Goal: Complete application form: Complete application form

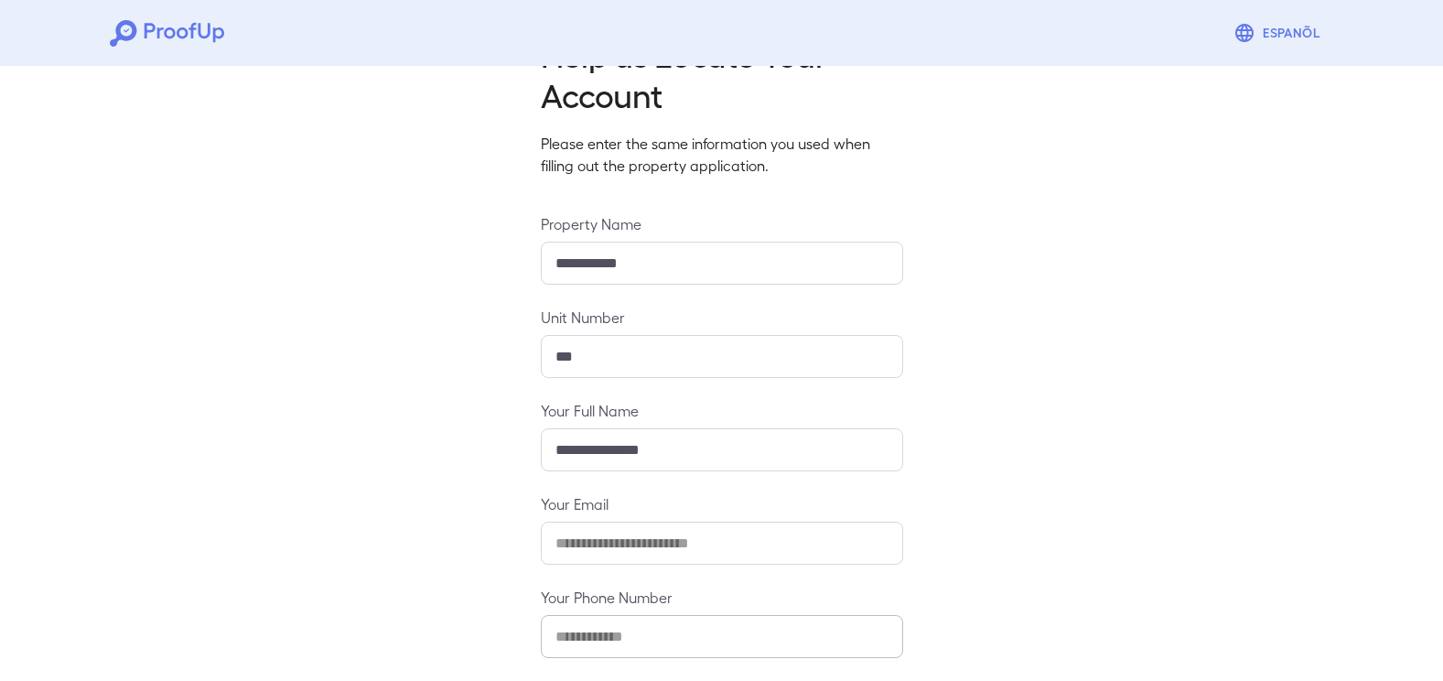
scroll to position [148, 0]
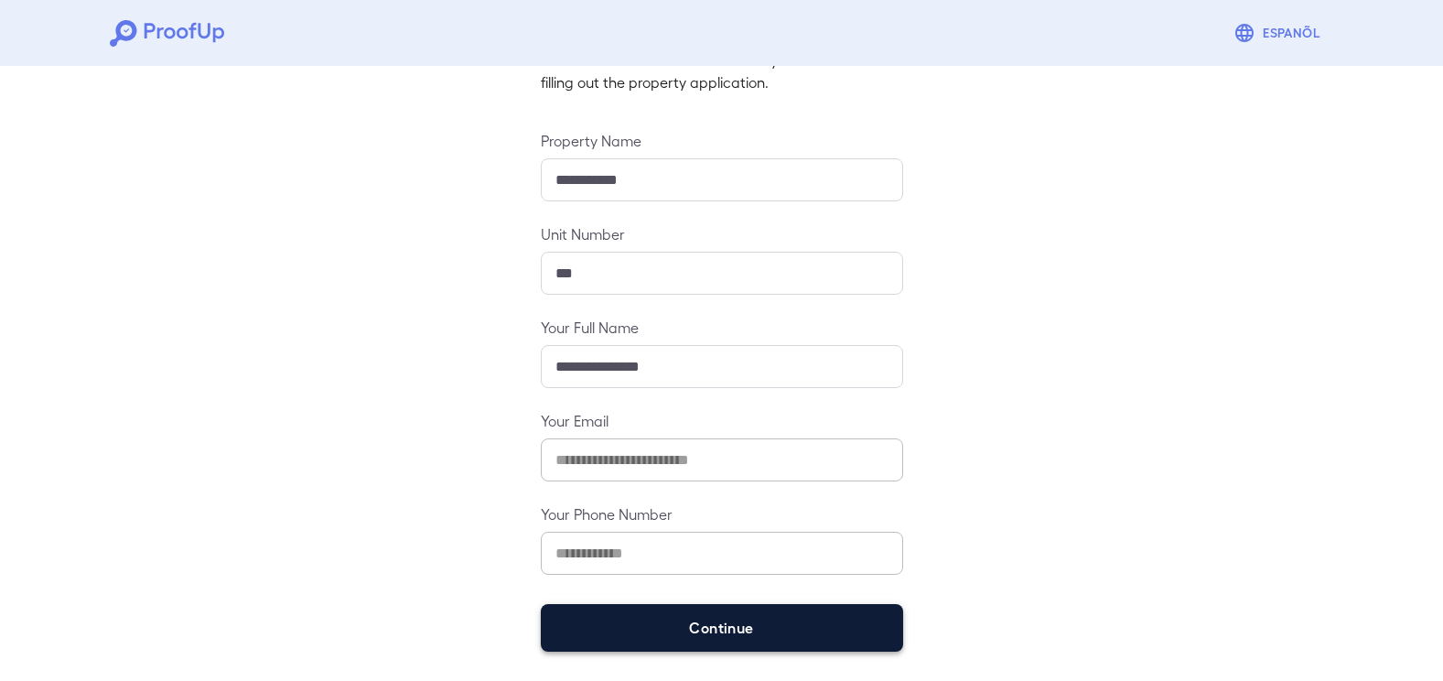
click at [731, 616] on button "Continue" at bounding box center [722, 628] width 362 height 48
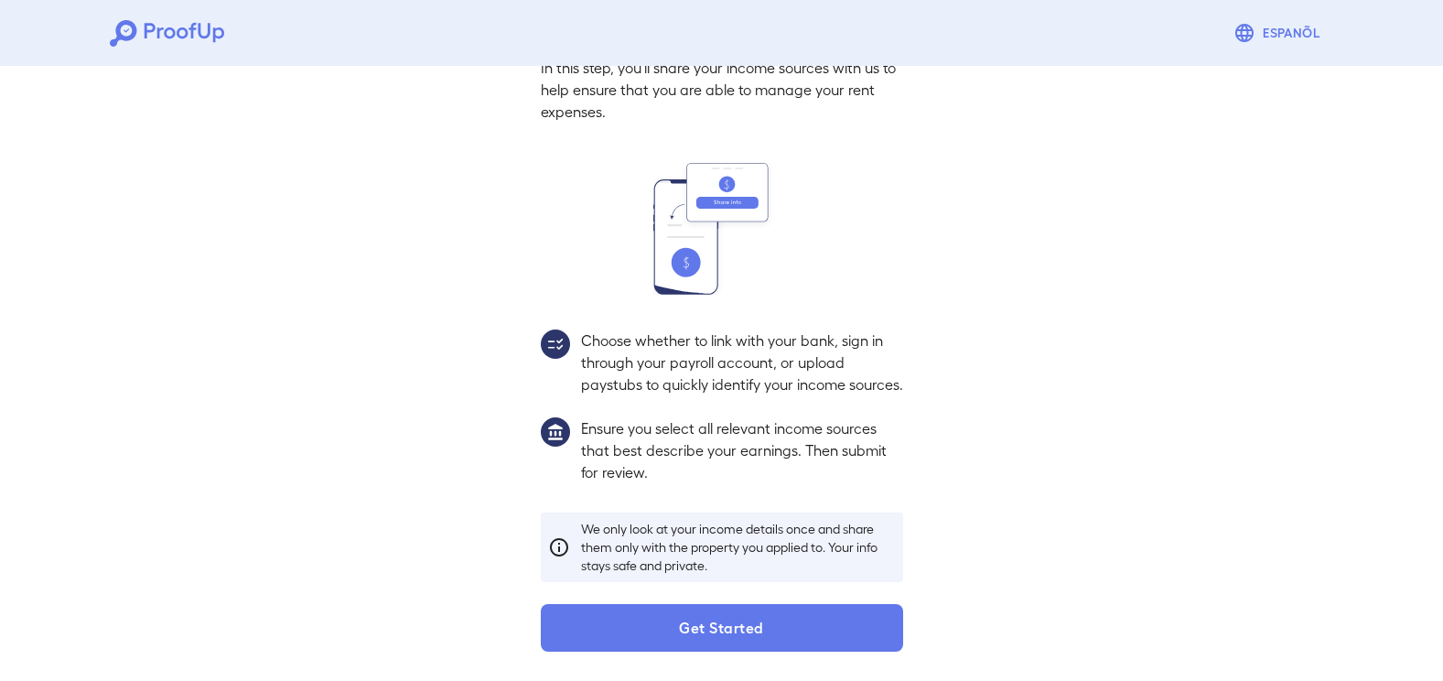
scroll to position [123, 0]
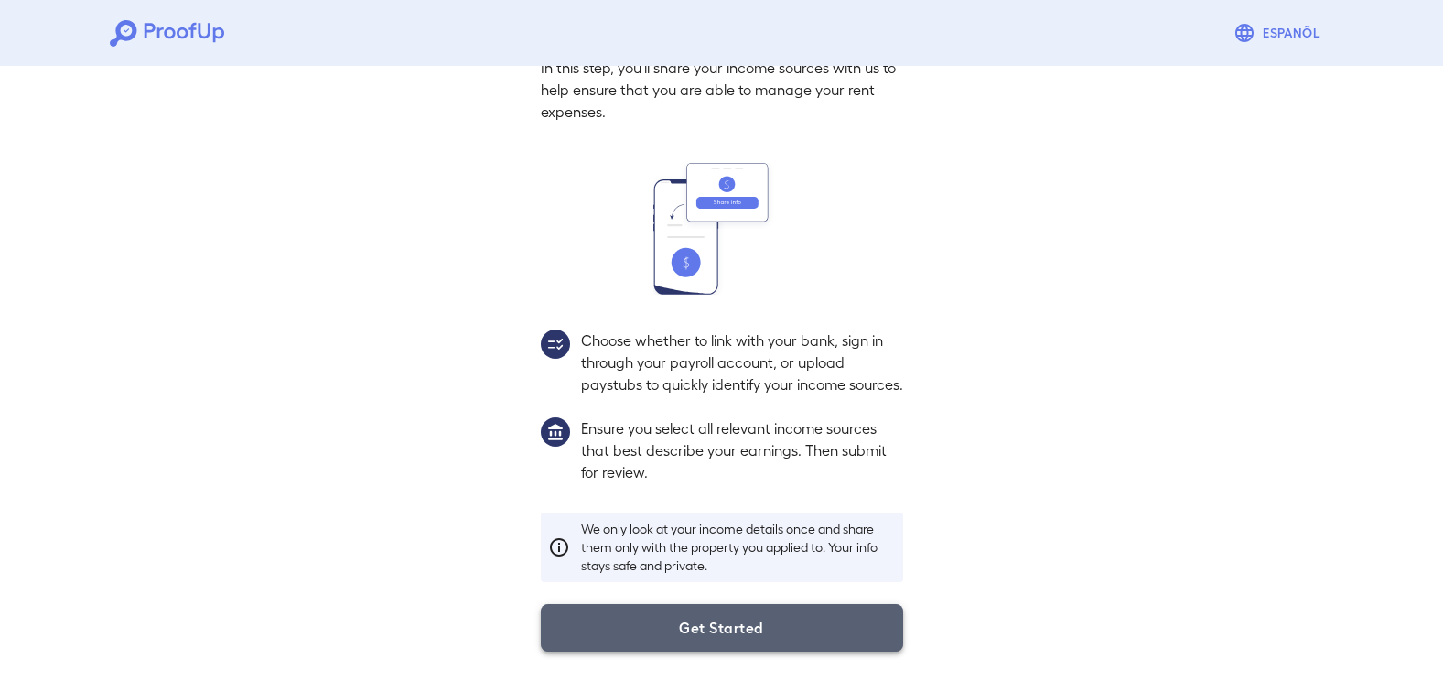
click at [711, 621] on button "Get Started" at bounding box center [722, 628] width 362 height 48
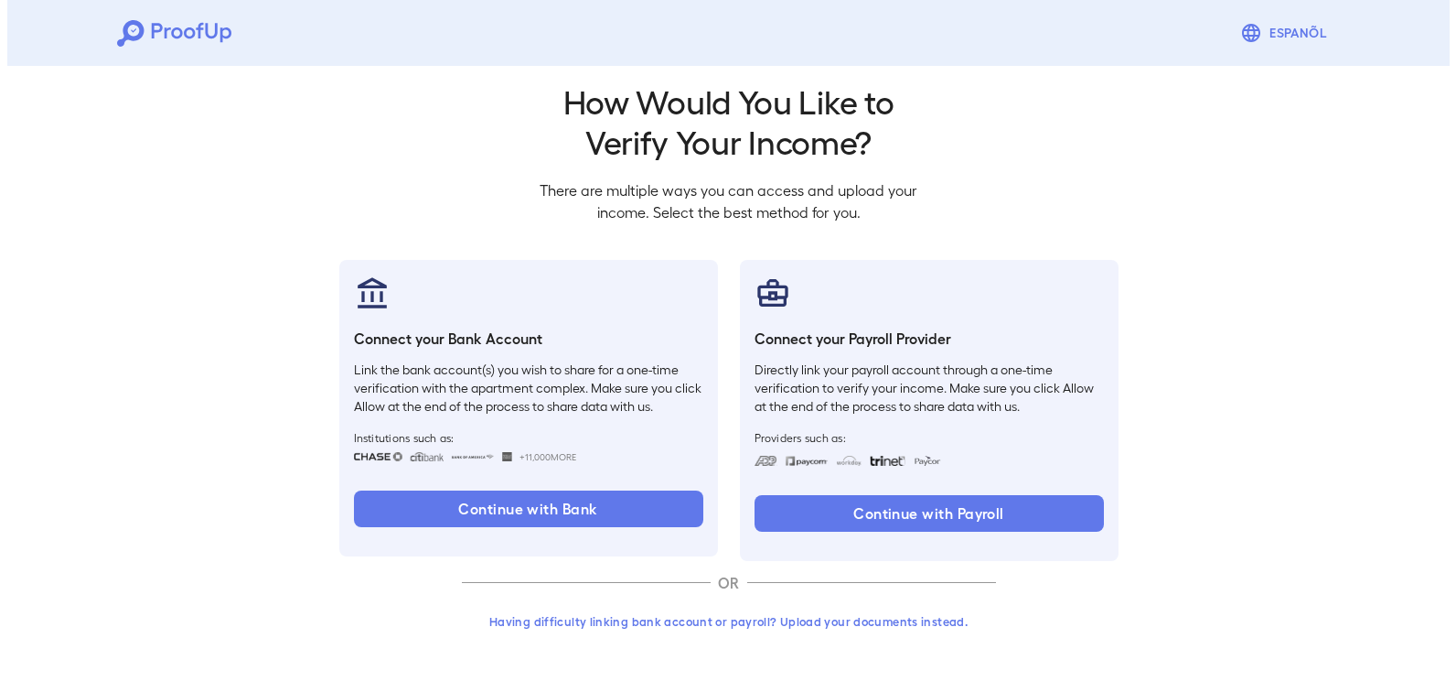
scroll to position [18, 0]
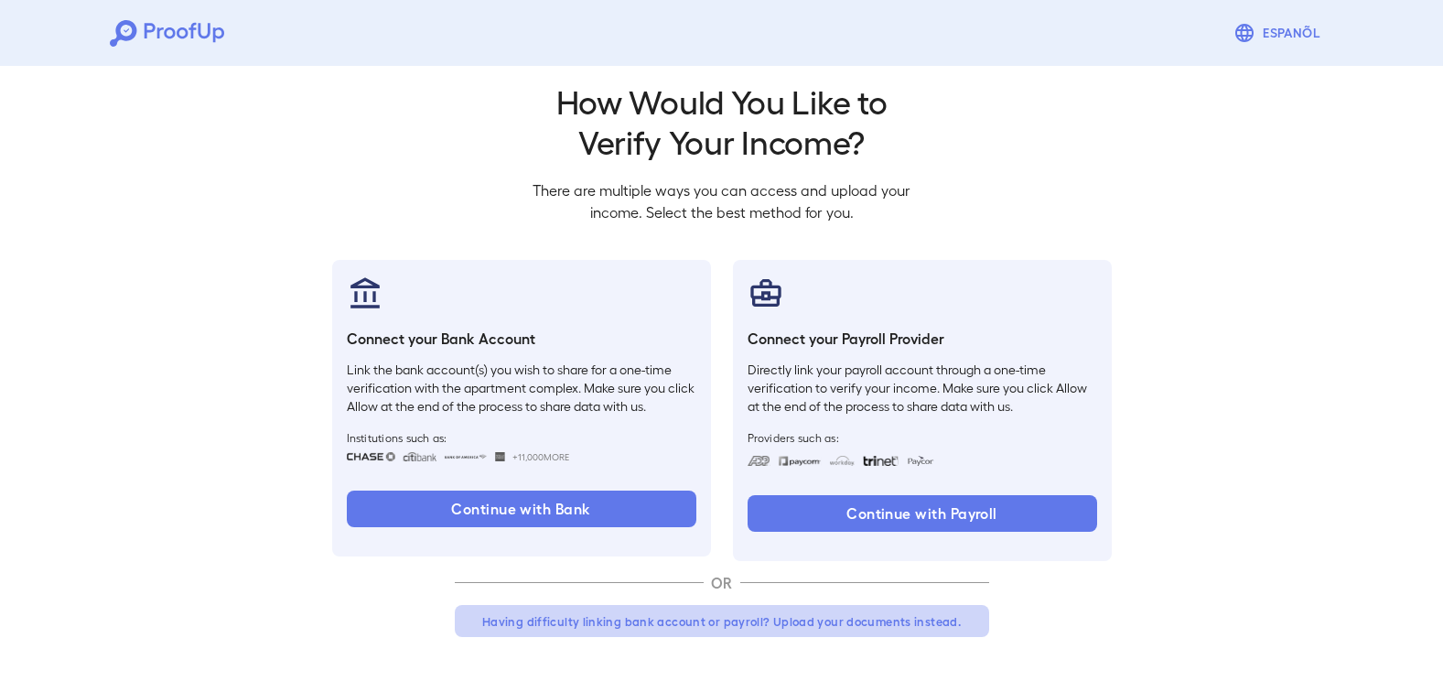
click at [757, 617] on button "Having difficulty linking bank account or payroll? Upload your documents instea…" at bounding box center [722, 621] width 534 height 33
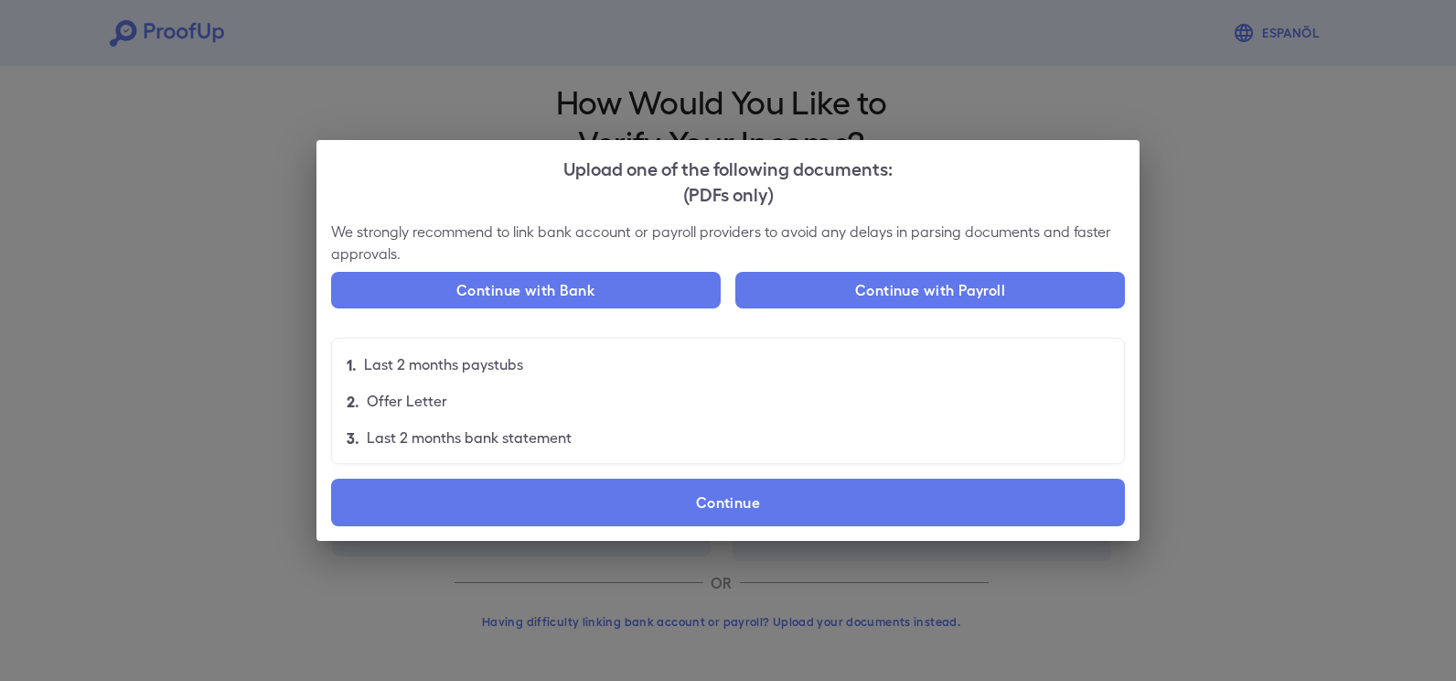
click at [700, 510] on label "Continue" at bounding box center [728, 502] width 794 height 48
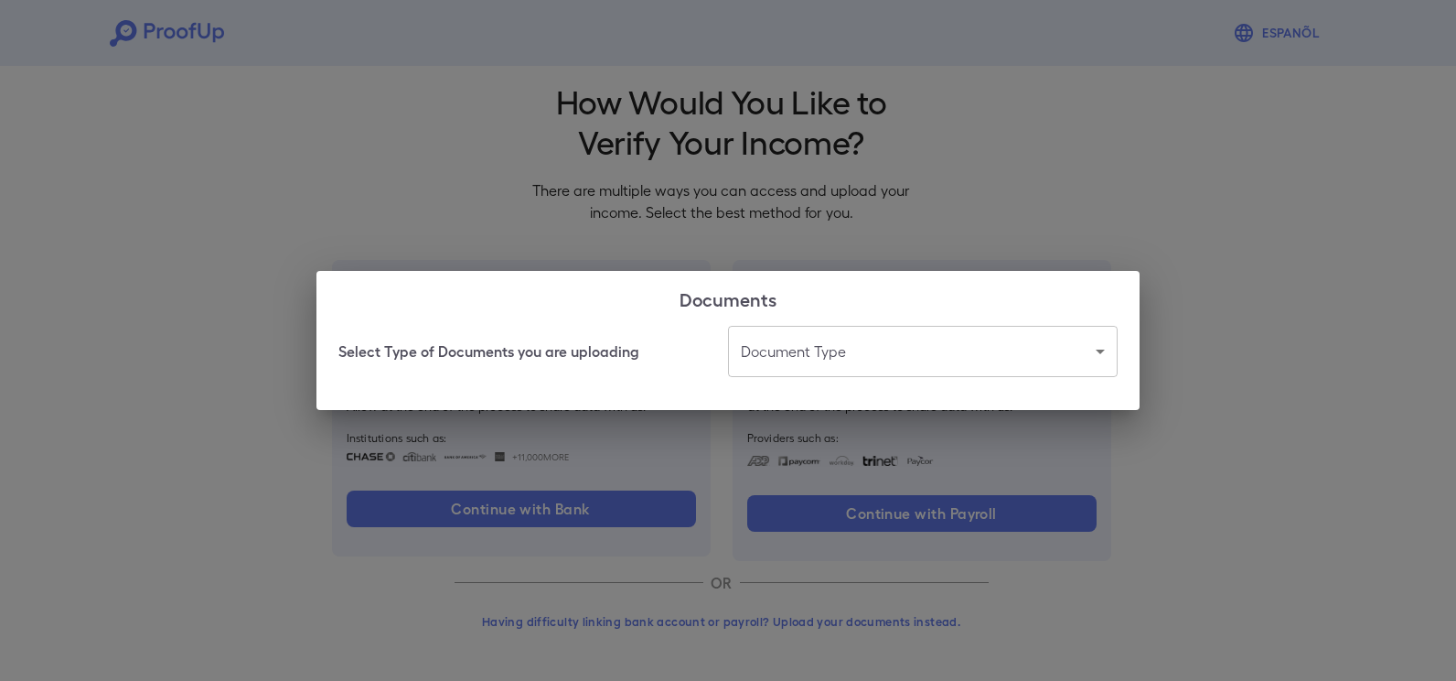
click at [751, 347] on body "Espanõl Go back How Would You Like to Verify Your Income? There are multiple wa…" at bounding box center [728, 331] width 1456 height 699
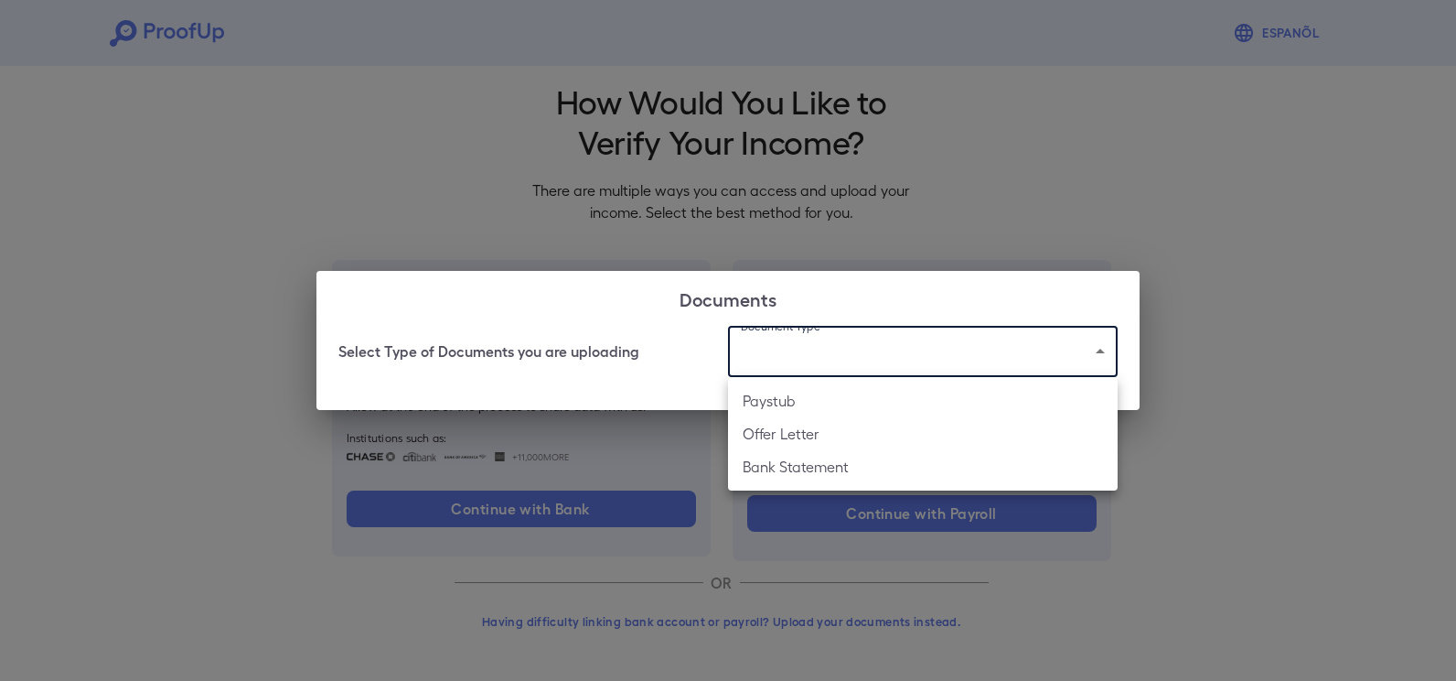
click at [767, 403] on li "Paystub" at bounding box center [923, 400] width 390 height 33
type input "*******"
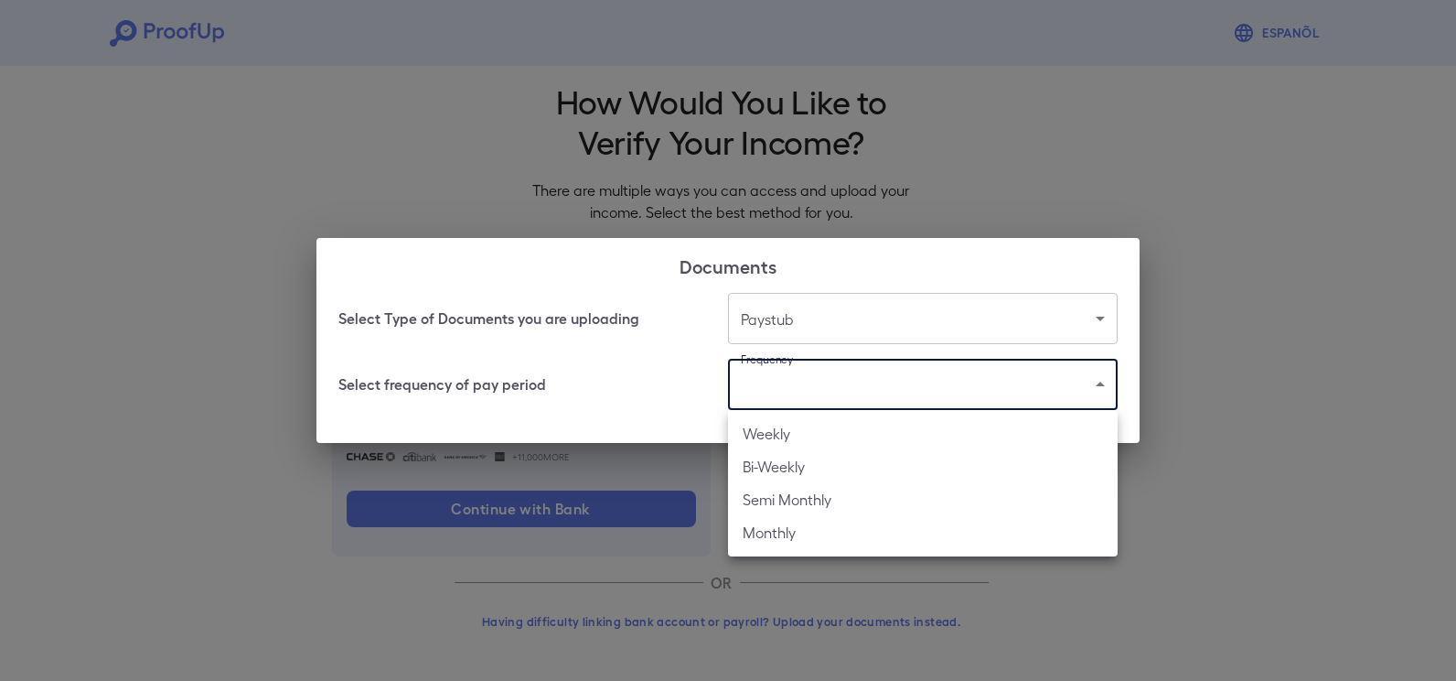
click at [790, 402] on body "Espanõl Go back How Would You Like to Verify Your Income? There are multiple wa…" at bounding box center [728, 331] width 1456 height 699
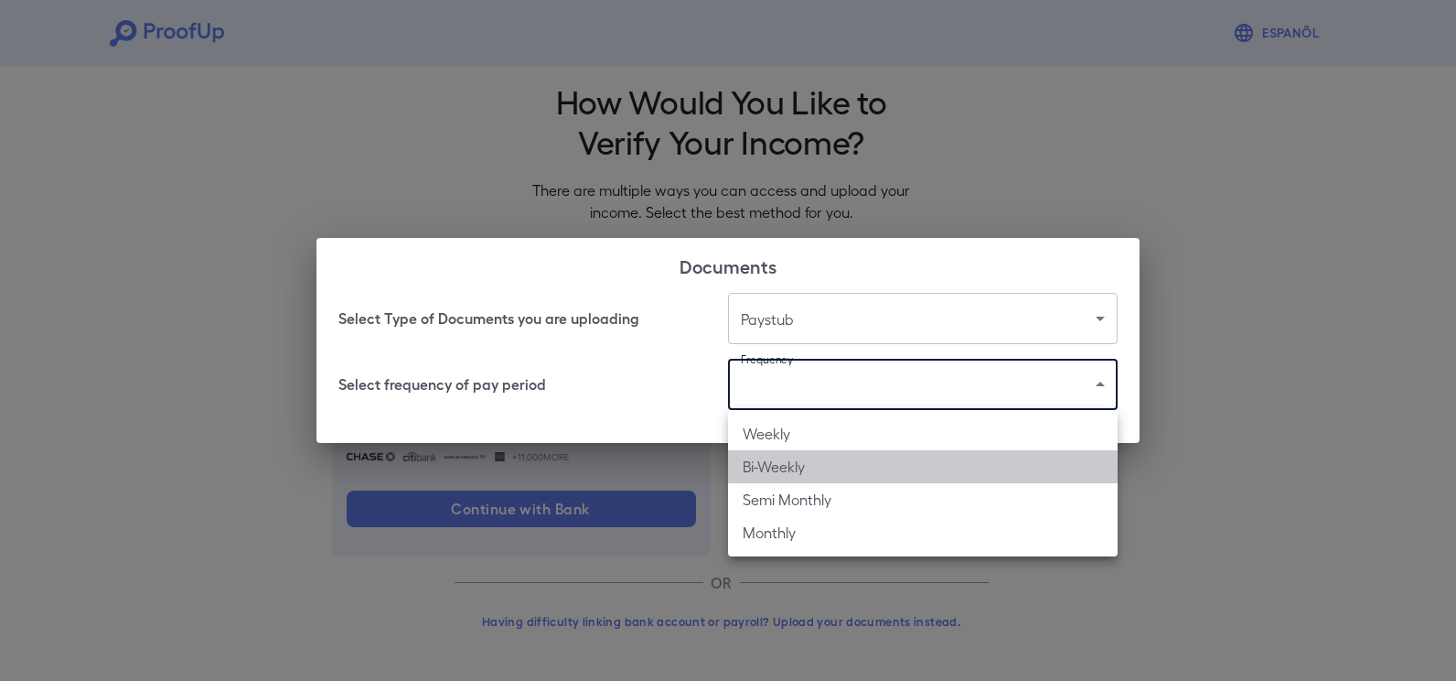
click at [786, 467] on li "Bi-Weekly" at bounding box center [923, 466] width 390 height 33
type input "*********"
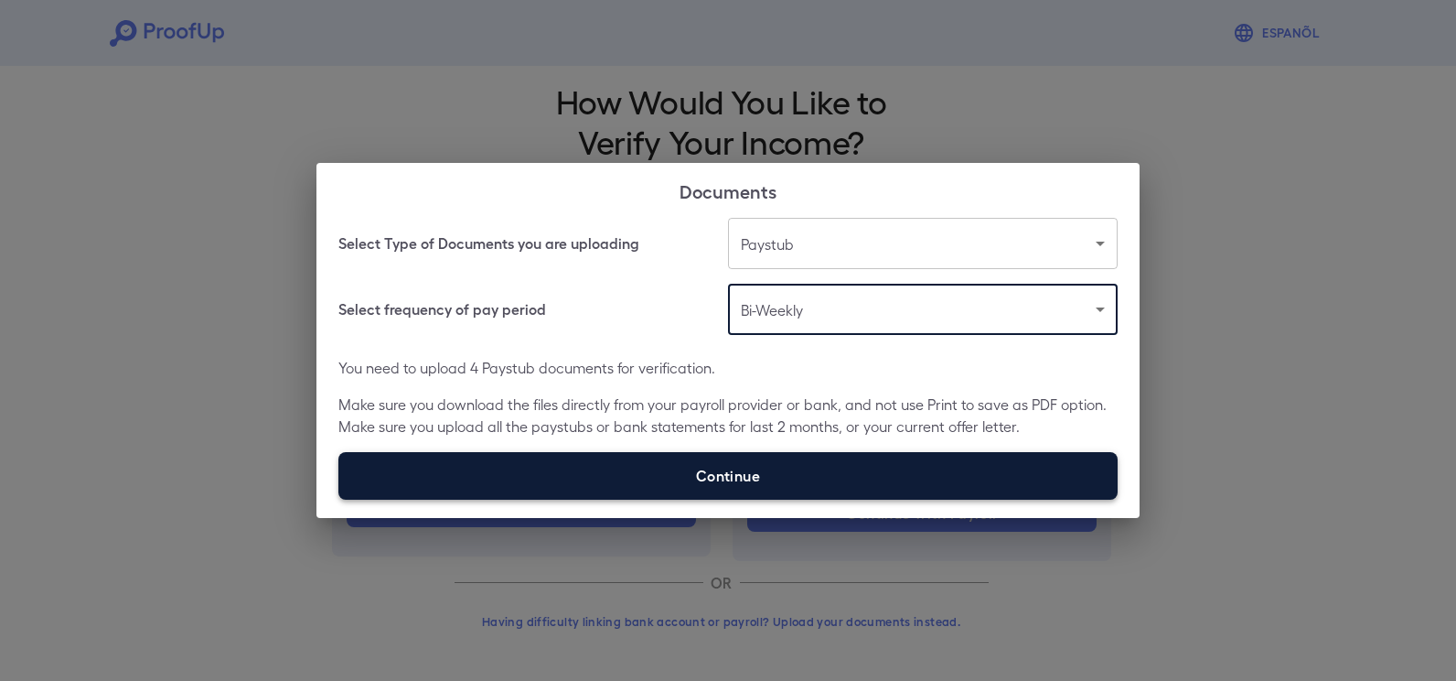
click at [822, 477] on label "Continue" at bounding box center [727, 476] width 779 height 48
click at [339, 499] on input "Continue" at bounding box center [338, 499] width 1 height 1
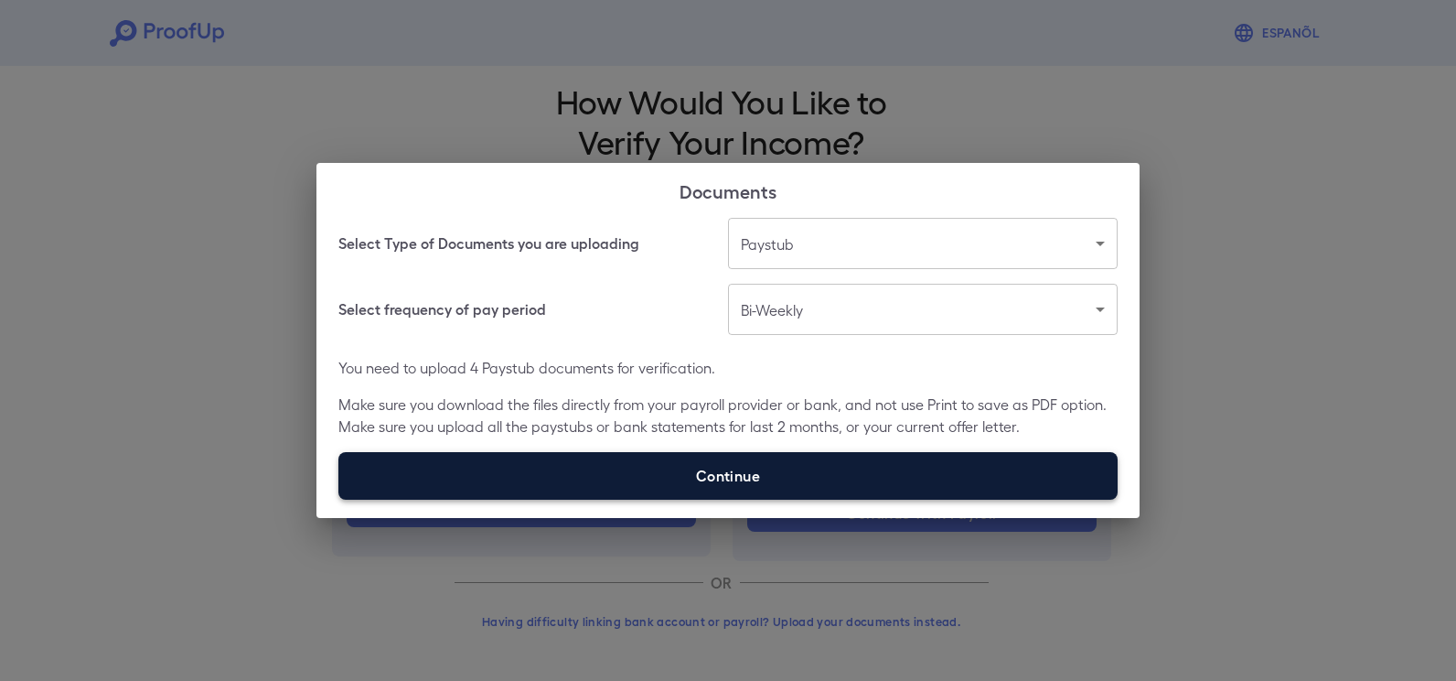
type input "**********"
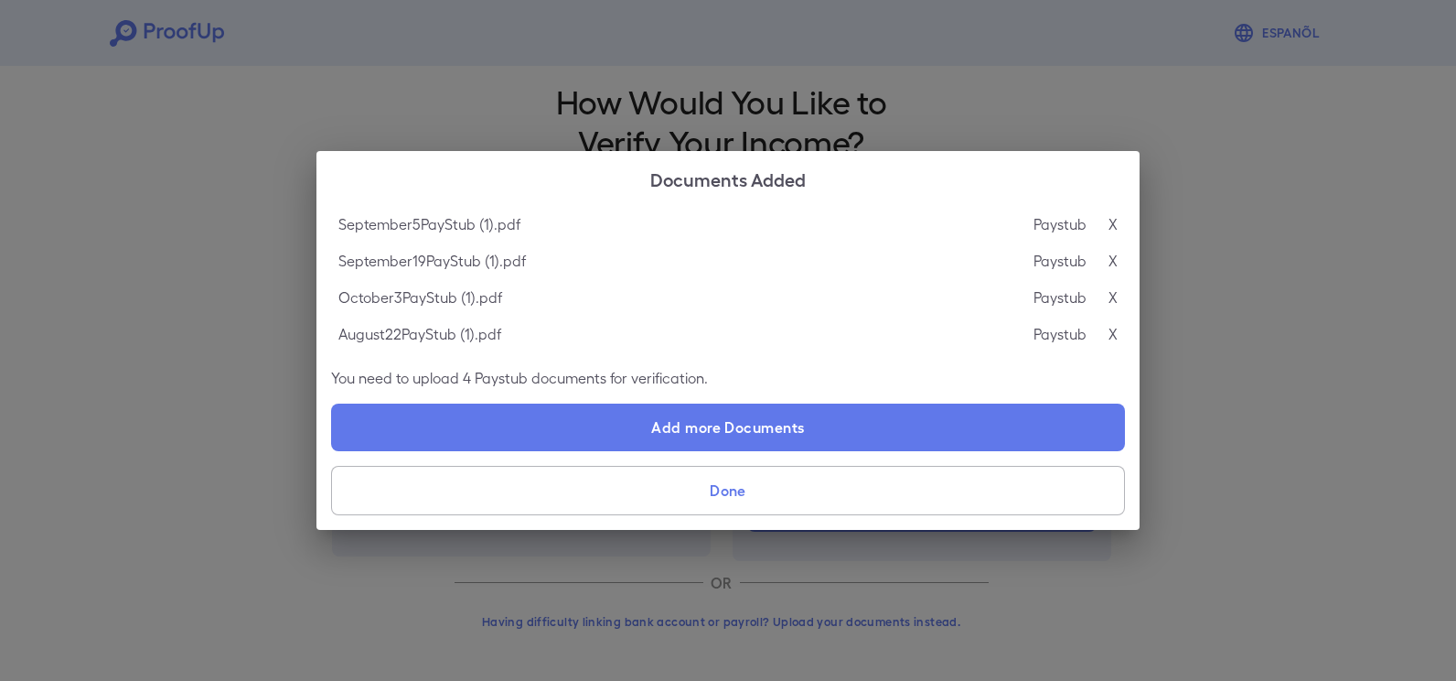
click at [755, 498] on button "Done" at bounding box center [728, 490] width 794 height 49
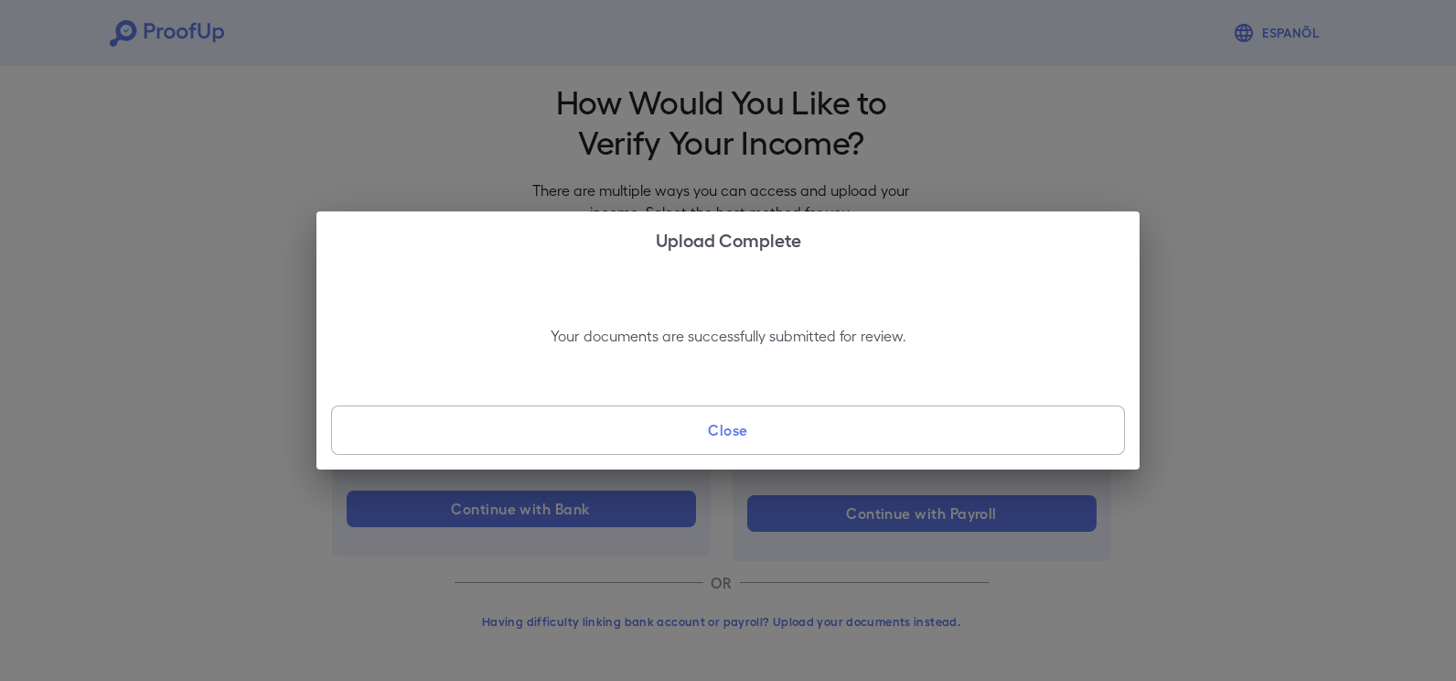
click at [736, 435] on button "Close" at bounding box center [728, 429] width 794 height 49
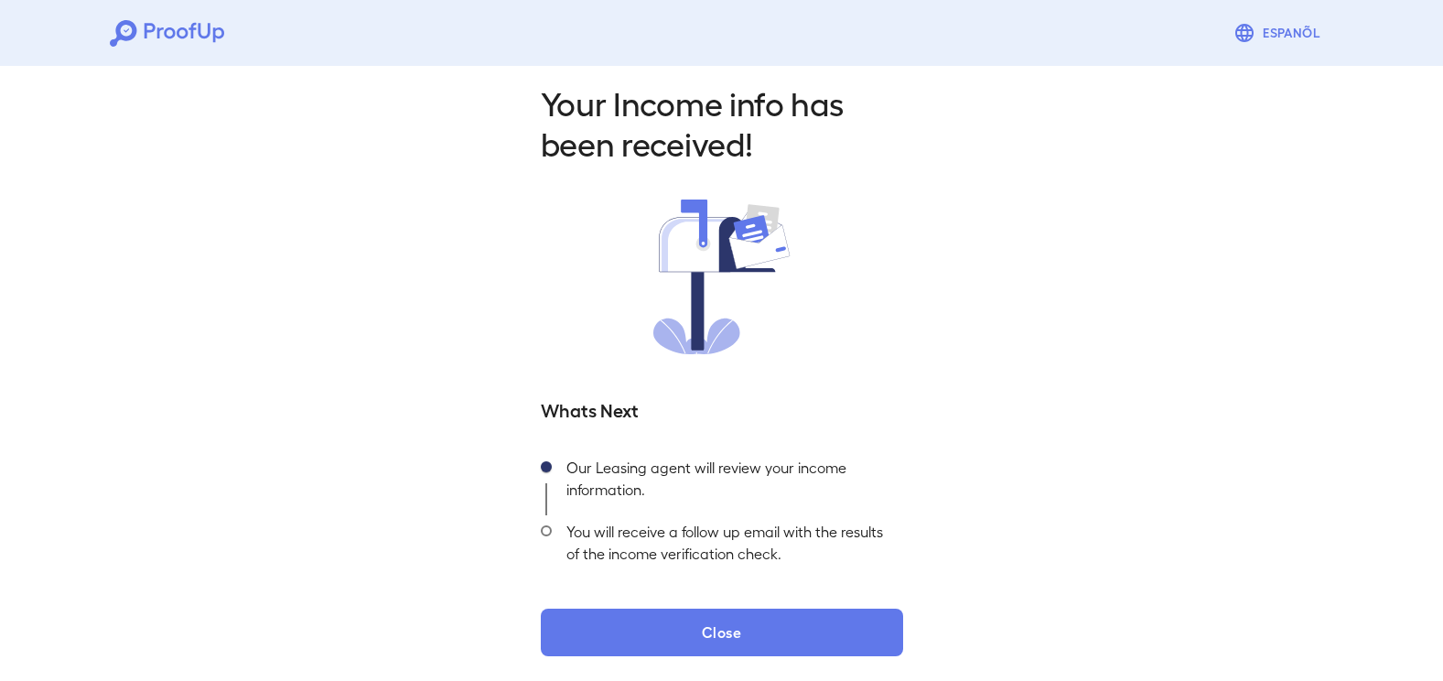
scroll to position [21, 0]
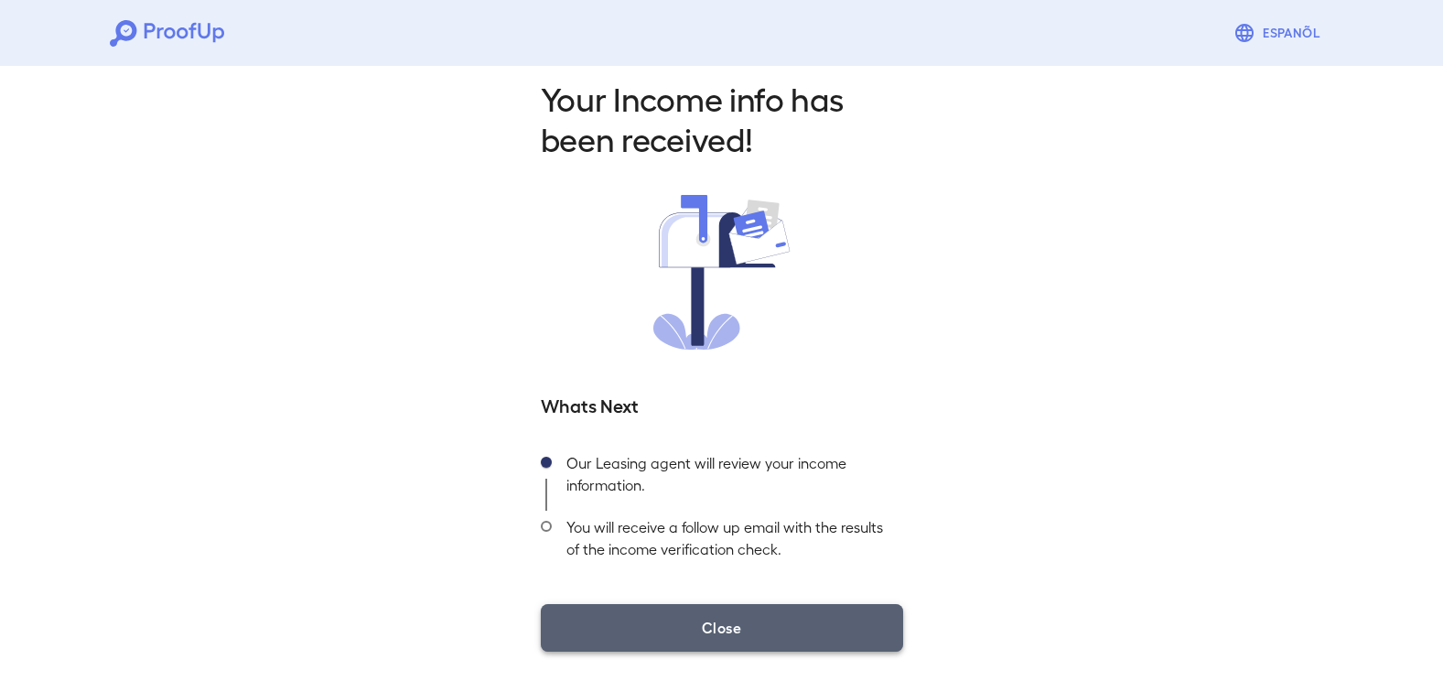
click at [682, 614] on button "Close" at bounding box center [722, 628] width 362 height 48
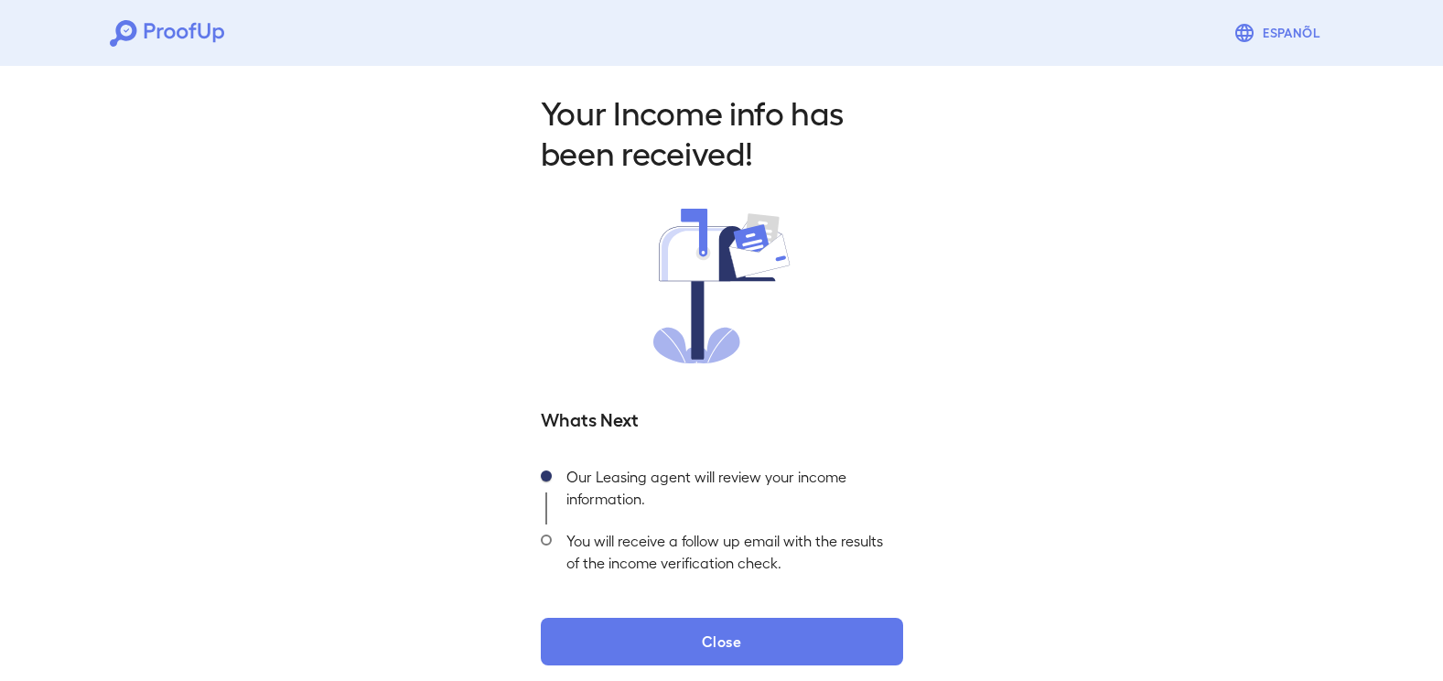
scroll to position [0, 0]
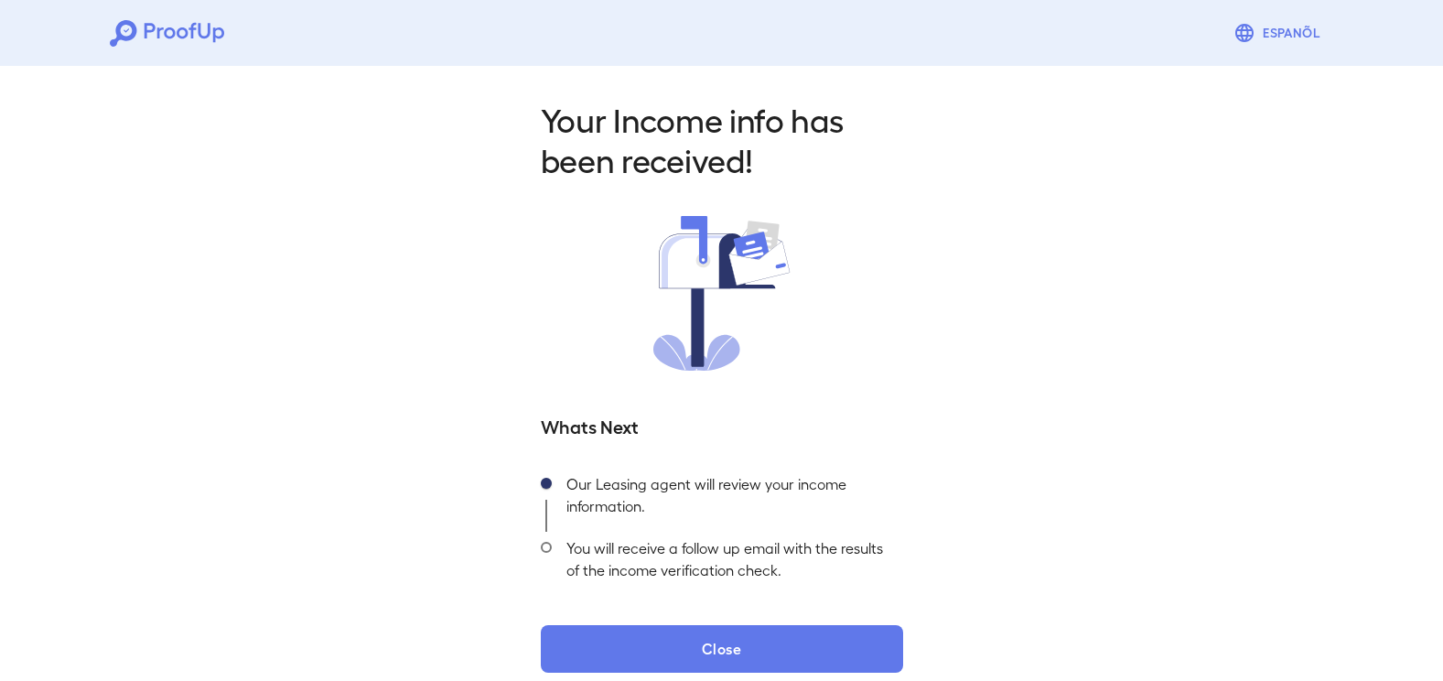
click at [139, 22] on icon at bounding box center [167, 33] width 114 height 27
